Goal: Information Seeking & Learning: Compare options

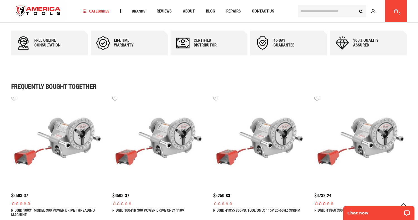
scroll to position [336, 0]
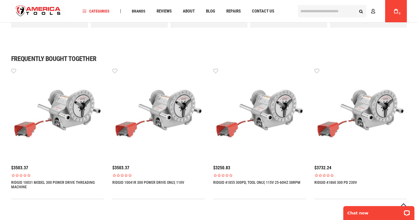
click at [270, 110] on img at bounding box center [259, 114] width 93 height 93
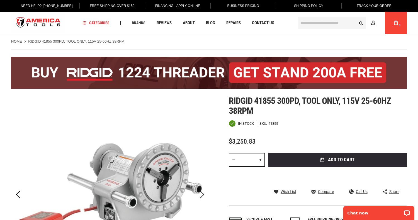
scroll to position [28, 0]
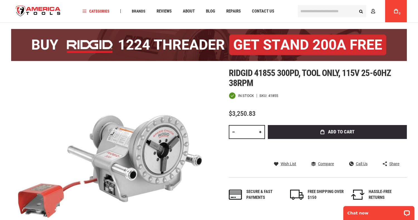
click at [127, 49] on img at bounding box center [209, 45] width 396 height 32
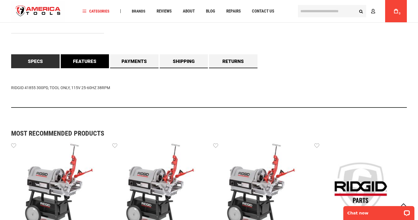
scroll to position [502, 0]
click at [88, 59] on link "Features" at bounding box center [85, 61] width 49 height 14
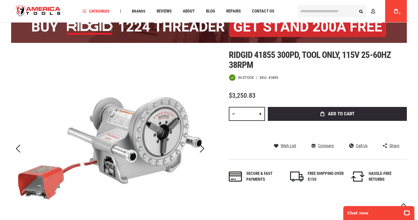
scroll to position [0, 0]
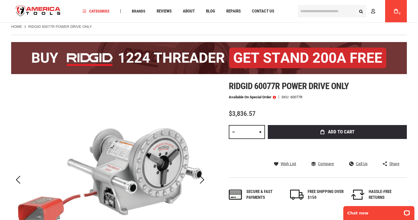
scroll to position [28, 0]
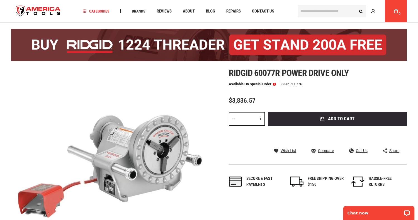
click at [365, 67] on div at bounding box center [209, 45] width 396 height 46
click at [352, 71] on h1 "Ridgid 60077r power drive only" at bounding box center [318, 73] width 178 height 10
click at [351, 72] on h1 "Ridgid 60077r power drive only" at bounding box center [318, 73] width 178 height 10
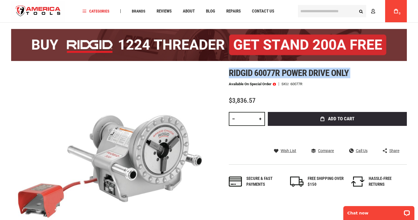
drag, startPoint x: 351, startPoint y: 72, endPoint x: 237, endPoint y: 74, distance: 113.5
click at [238, 74] on h1 "Ridgid 60077r power drive only" at bounding box center [318, 73] width 178 height 10
copy div "Ridgid 60077r power drive only"
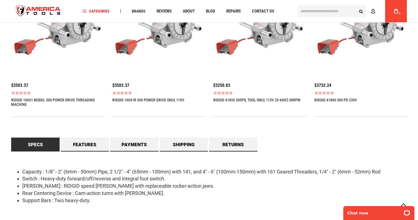
scroll to position [390, 0]
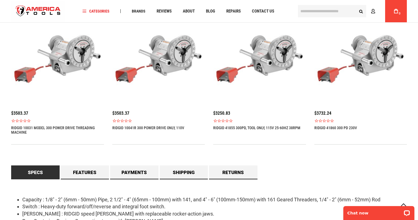
click at [372, 61] on img at bounding box center [361, 59] width 93 height 93
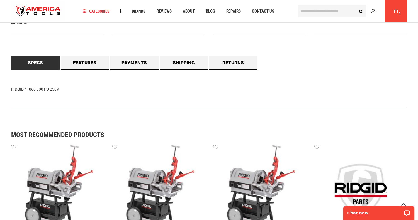
scroll to position [502, 0]
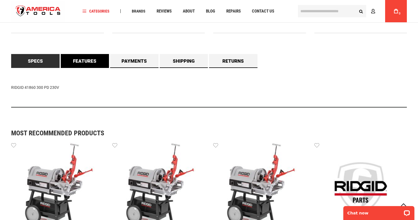
click at [81, 62] on link "Features" at bounding box center [85, 61] width 49 height 14
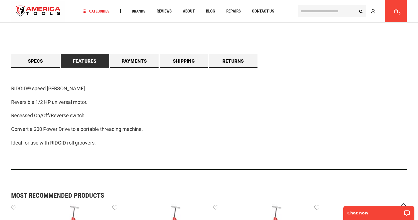
scroll to position [335, 0]
